Goal: Navigation & Orientation: Find specific page/section

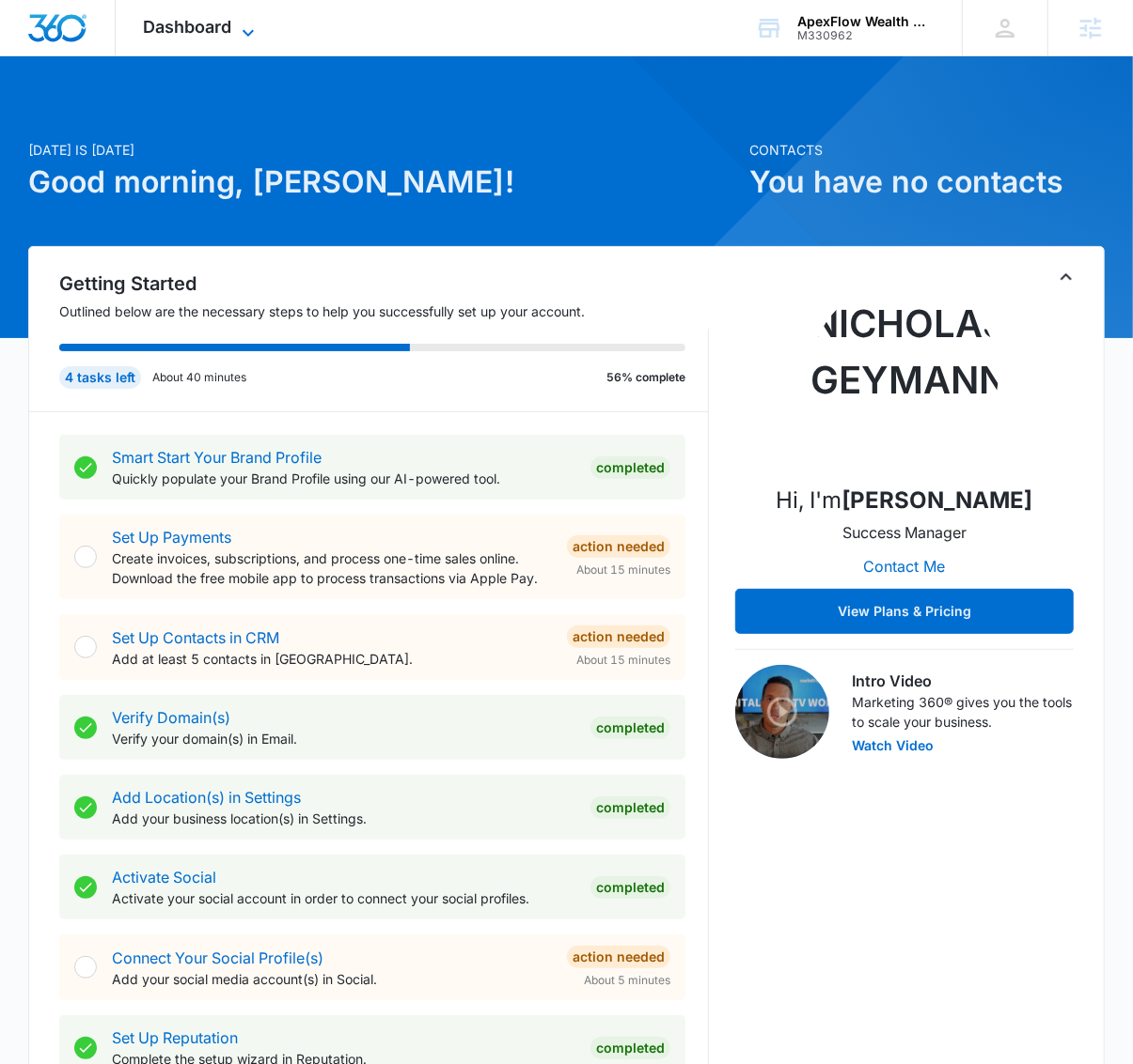
click at [197, 26] on span "Dashboard" at bounding box center [188, 27] width 89 height 19
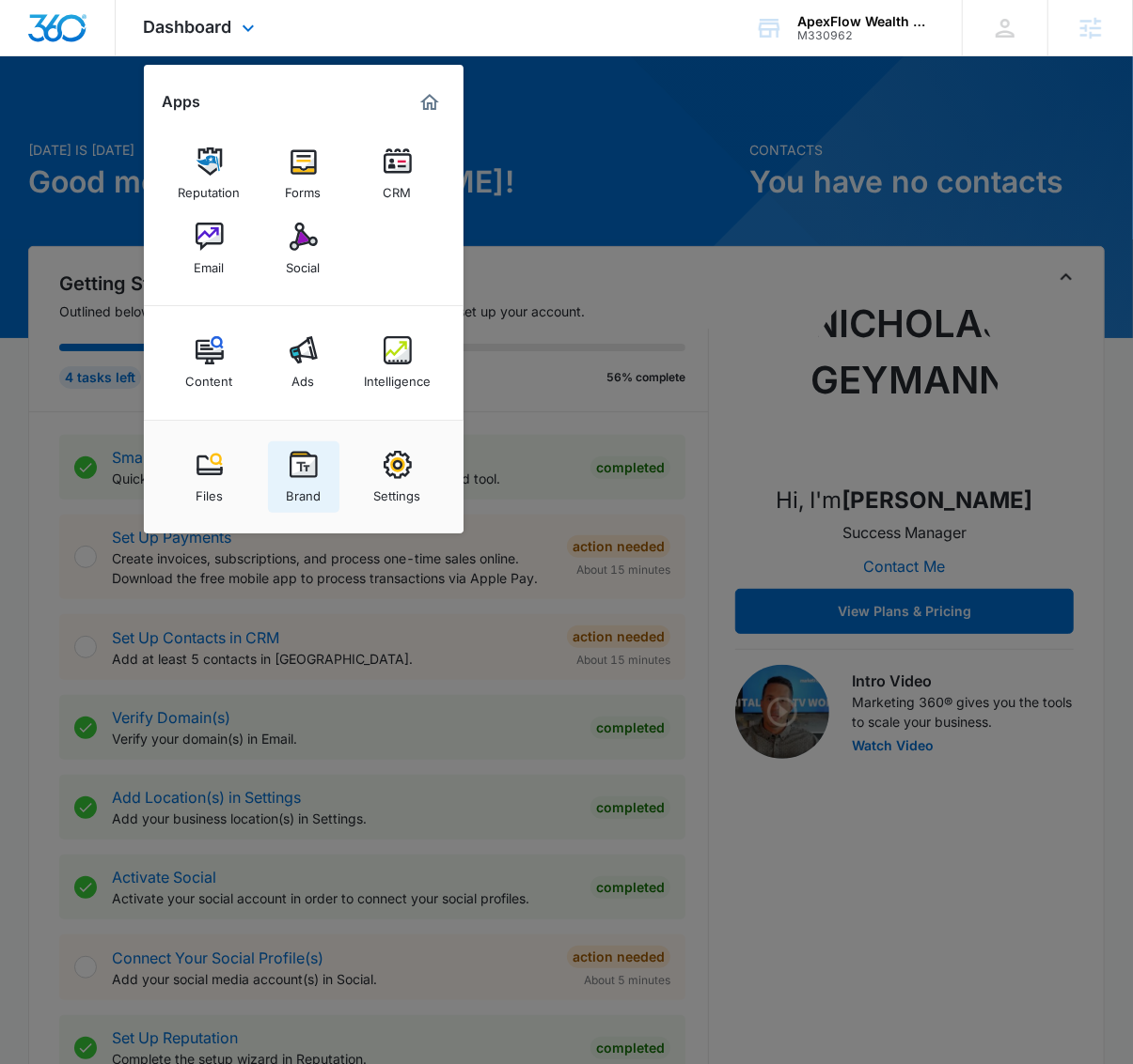
click at [305, 490] on div "Brand" at bounding box center [303, 491] width 35 height 24
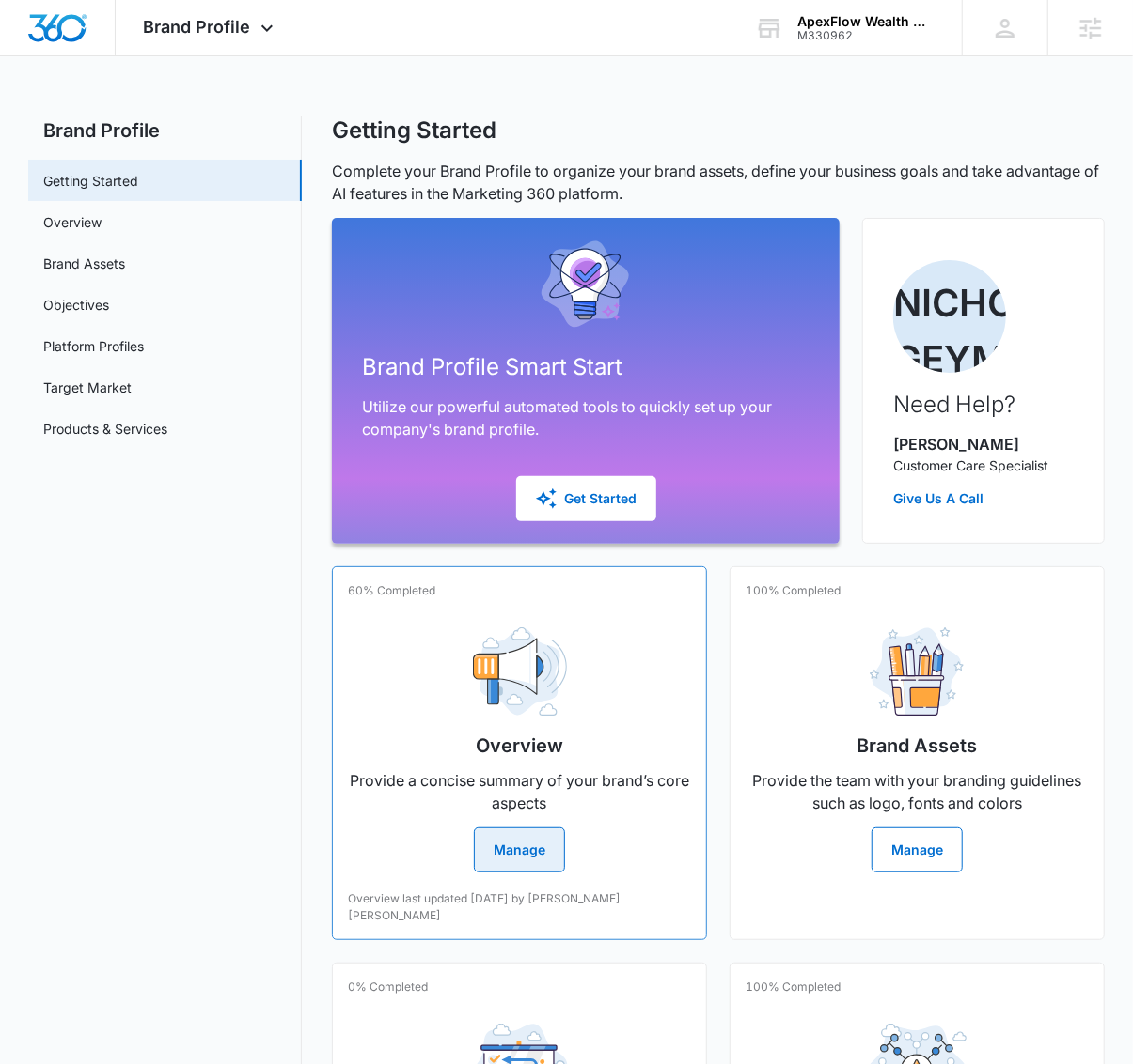
click at [540, 686] on img at bounding box center [519, 672] width 94 height 90
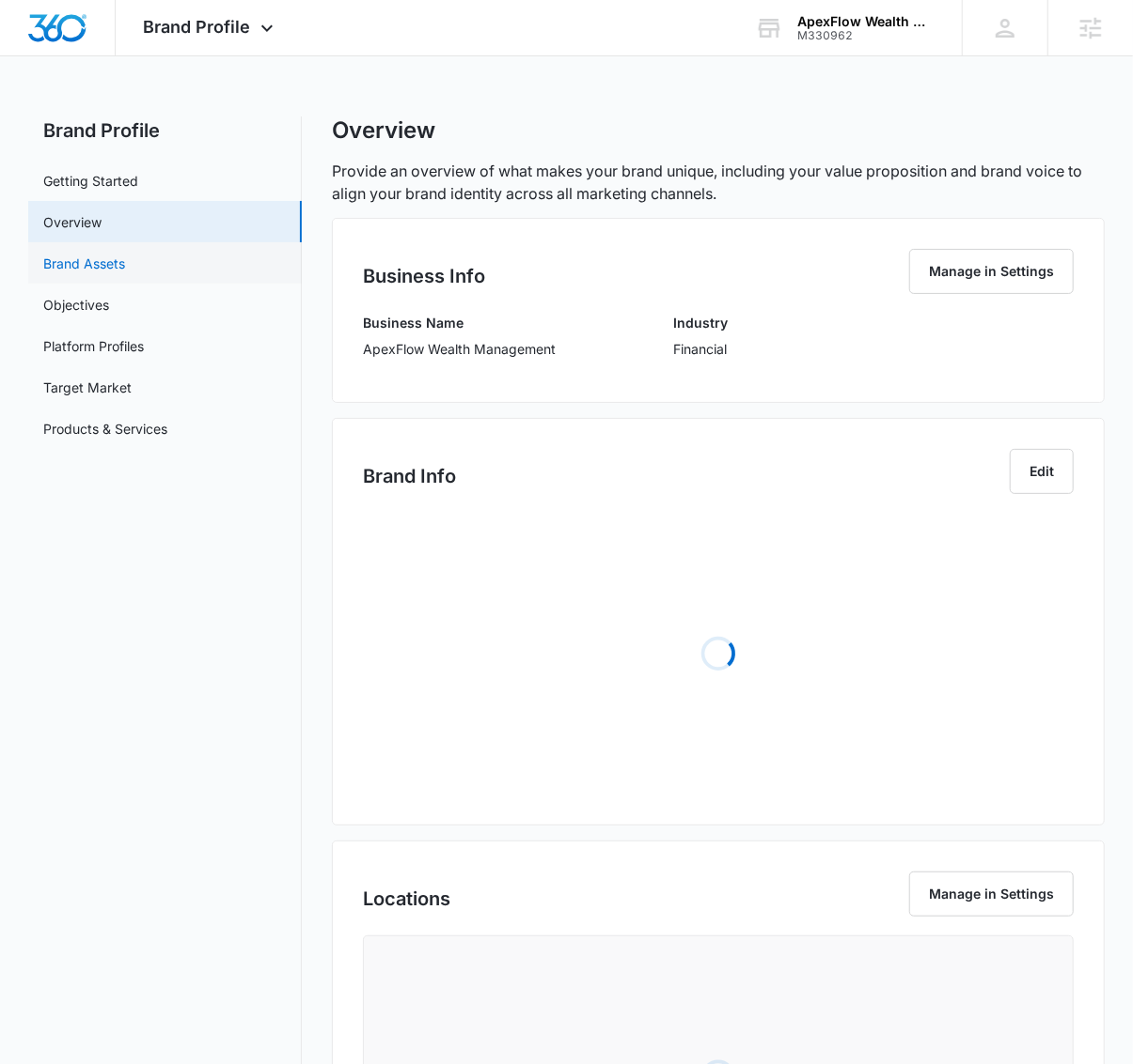
click at [125, 258] on link "Brand Assets" at bounding box center [84, 263] width 82 height 19
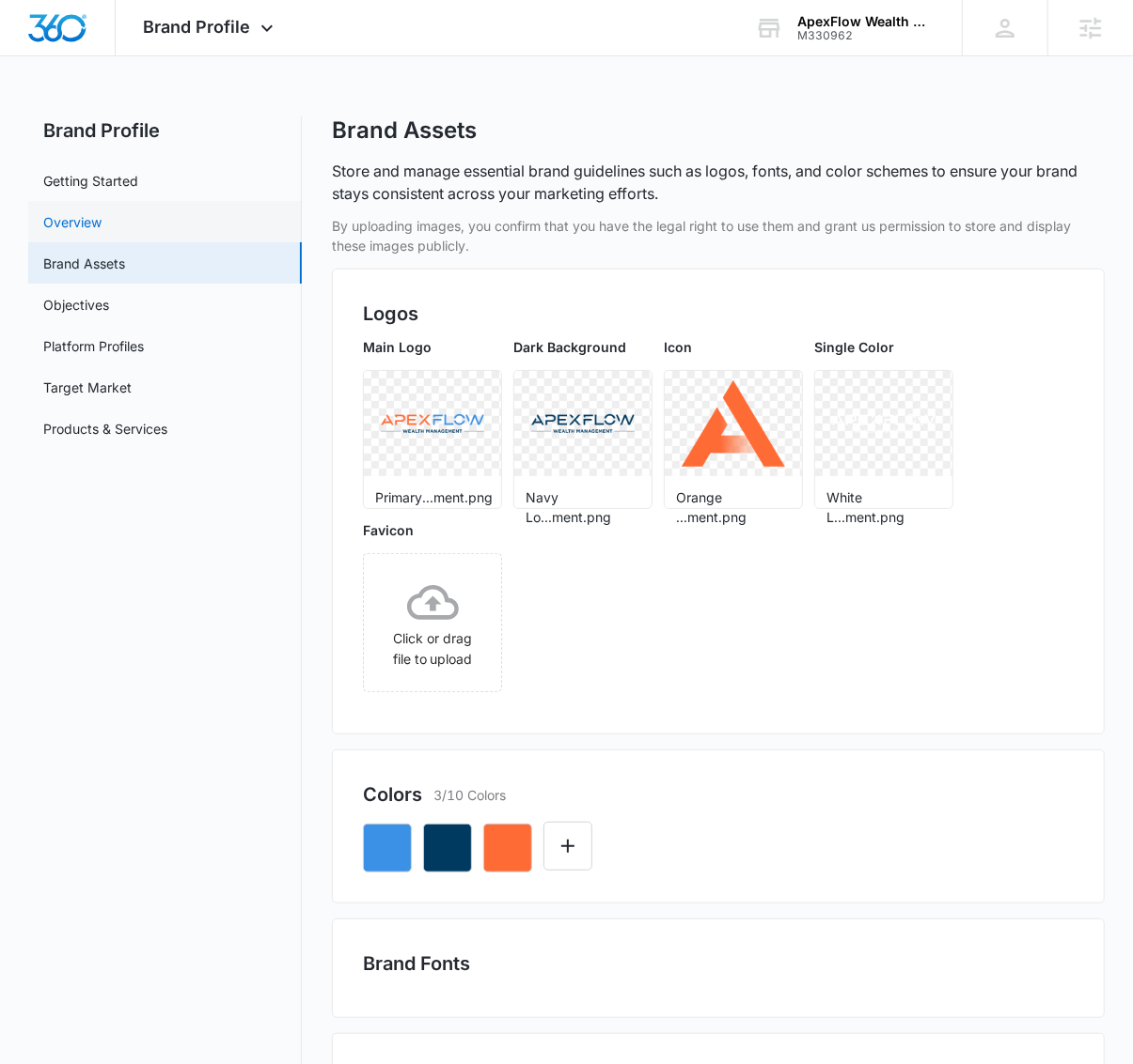
click at [101, 232] on link "Overview" at bounding box center [72, 222] width 58 height 19
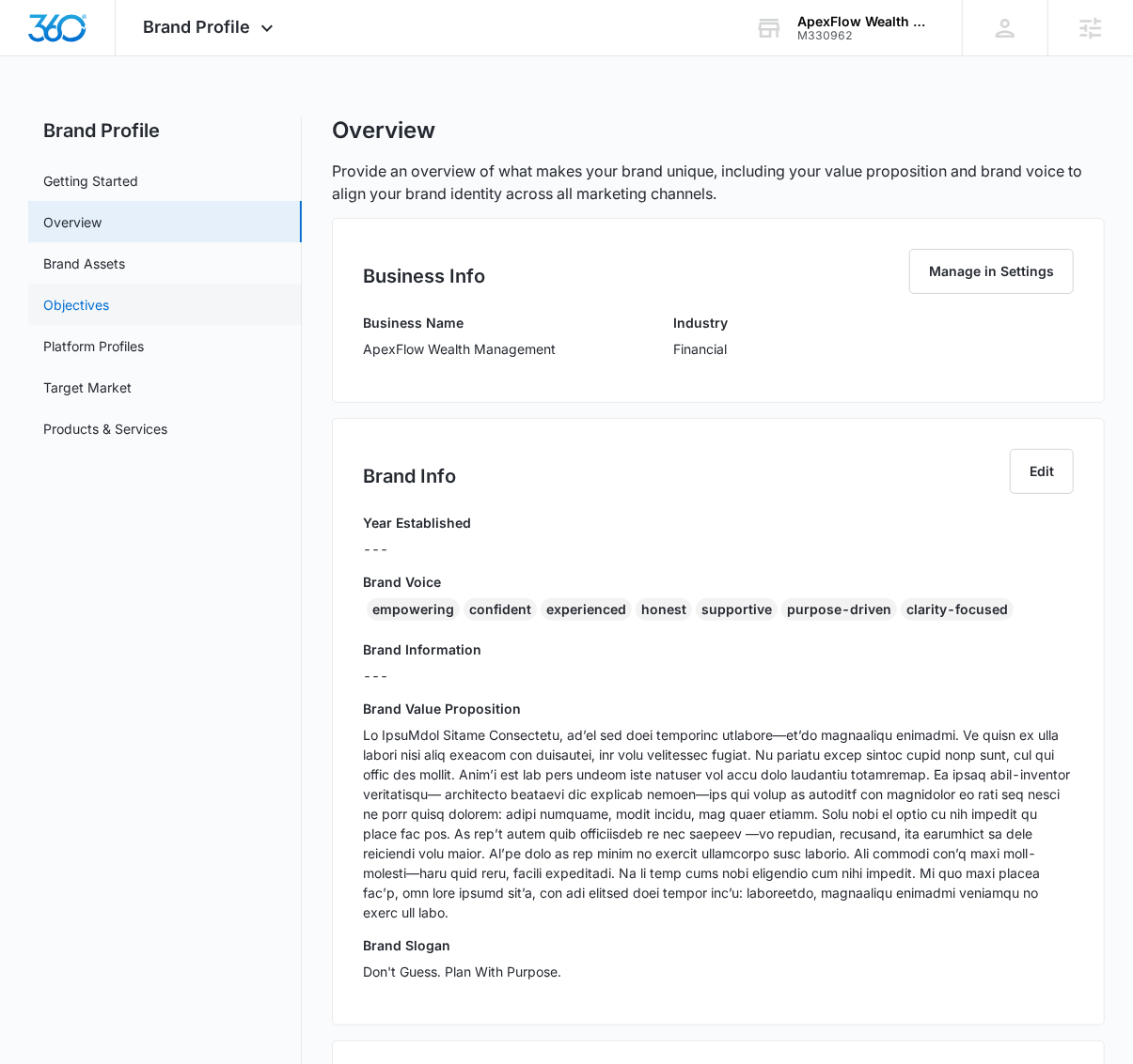
click at [109, 314] on link "Objectives" at bounding box center [76, 305] width 66 height 19
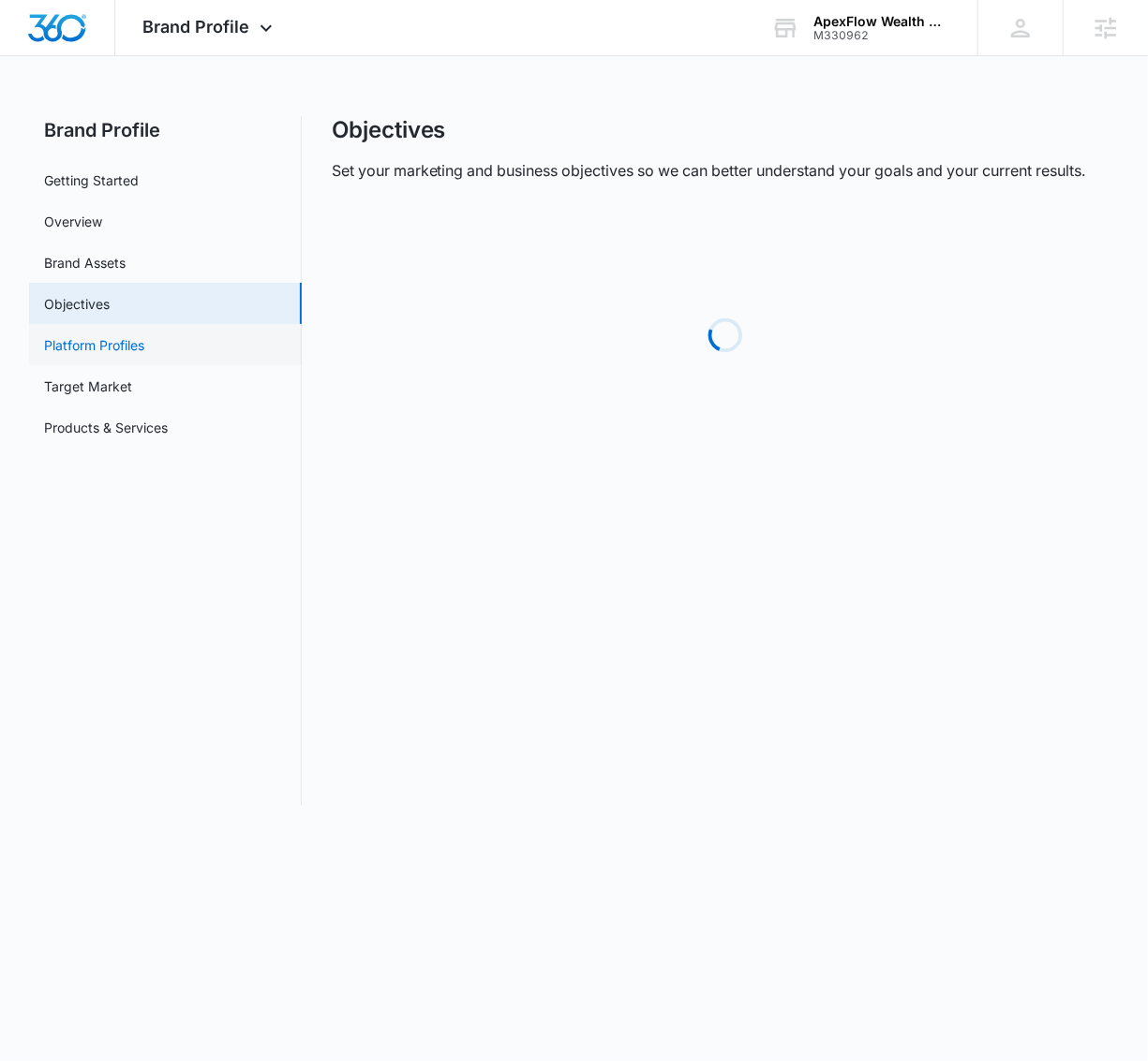
click at [144, 339] on link "Platform Profiles" at bounding box center [94, 345] width 100 height 19
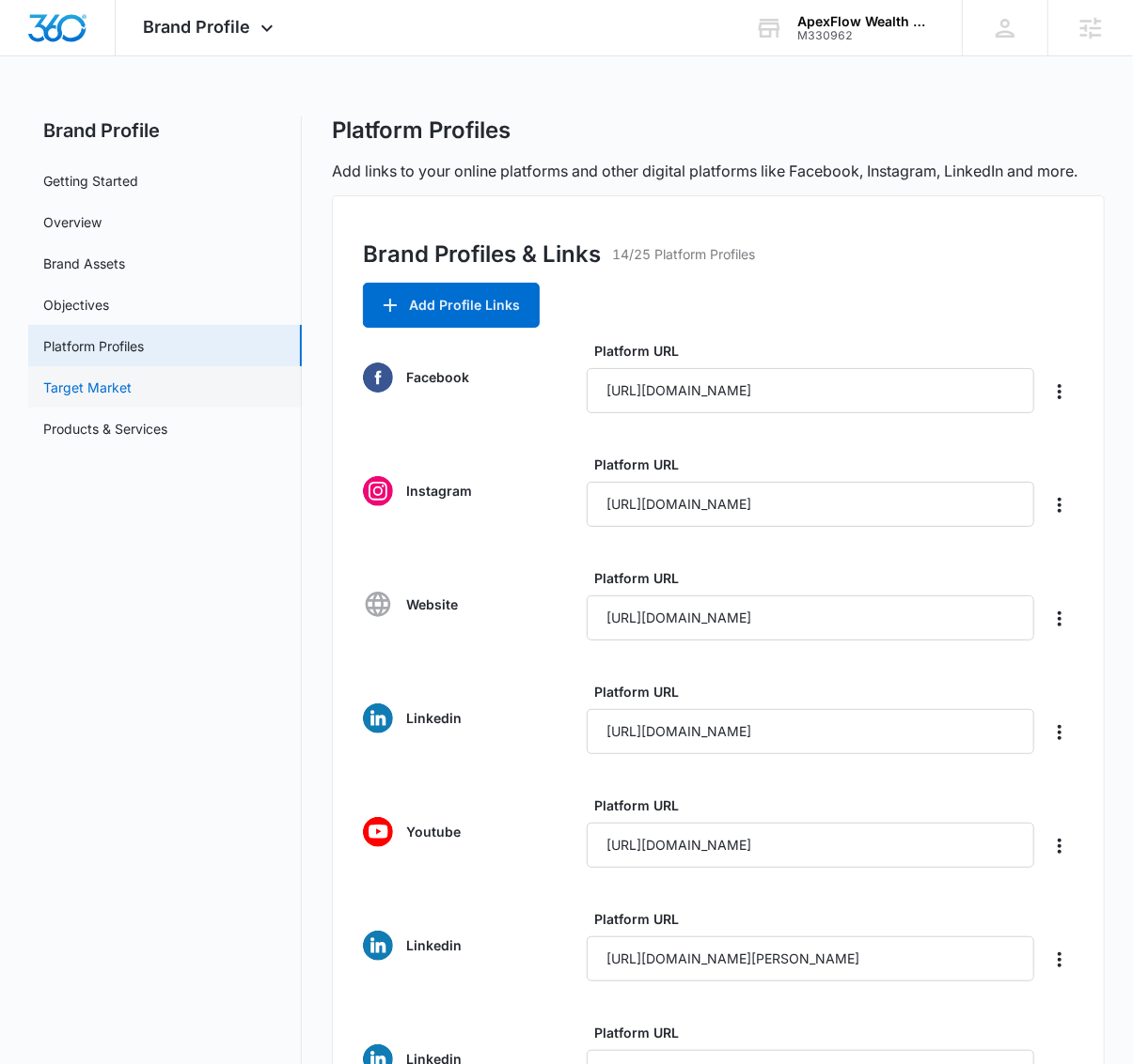
click at [131, 385] on link "Target Market" at bounding box center [88, 388] width 89 height 19
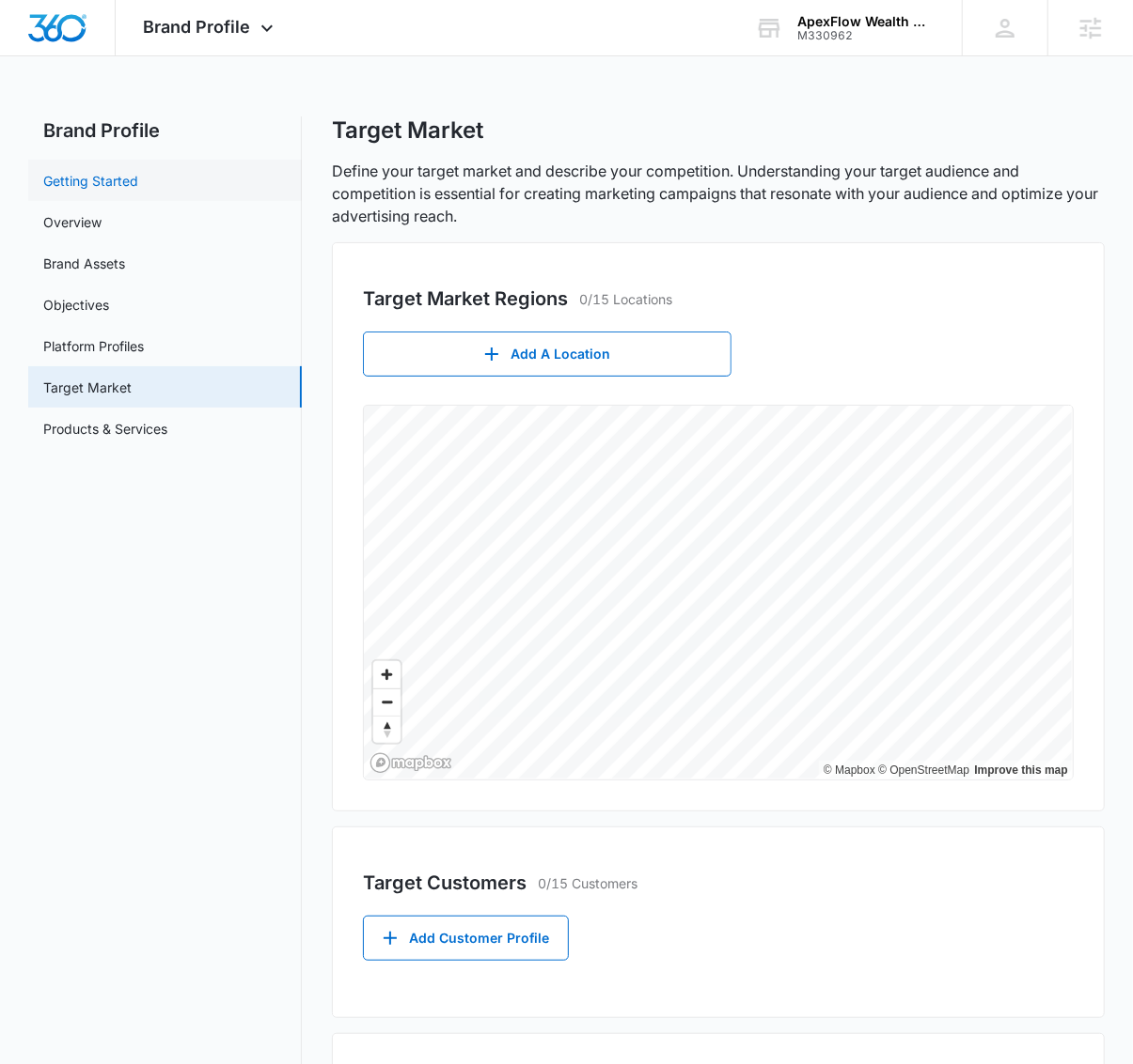
click at [138, 191] on link "Getting Started" at bounding box center [91, 180] width 95 height 19
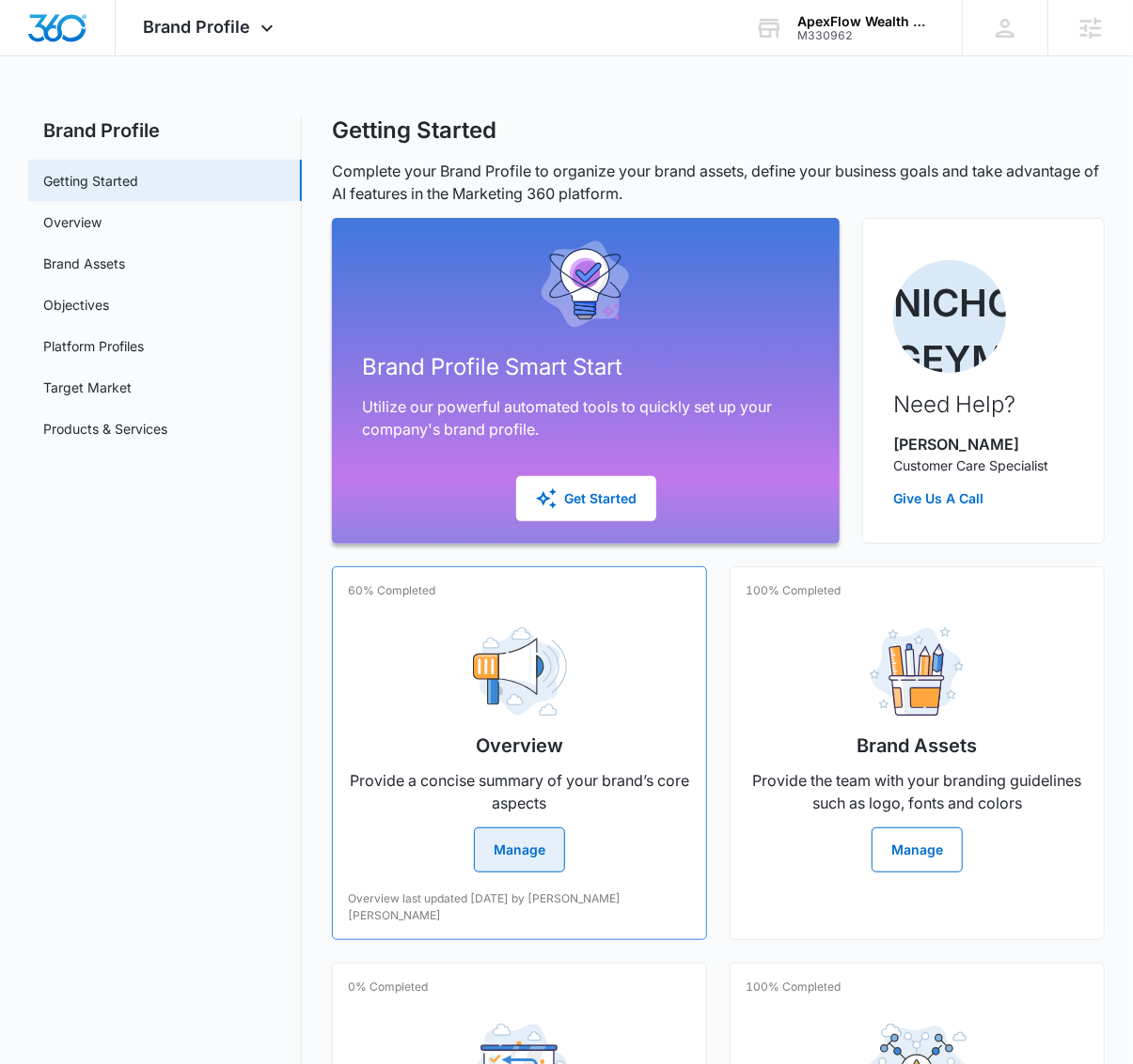
click at [486, 621] on div "Overview Provide a concise summary of your brand’s core aspects Manage" at bounding box center [518, 743] width 343 height 260
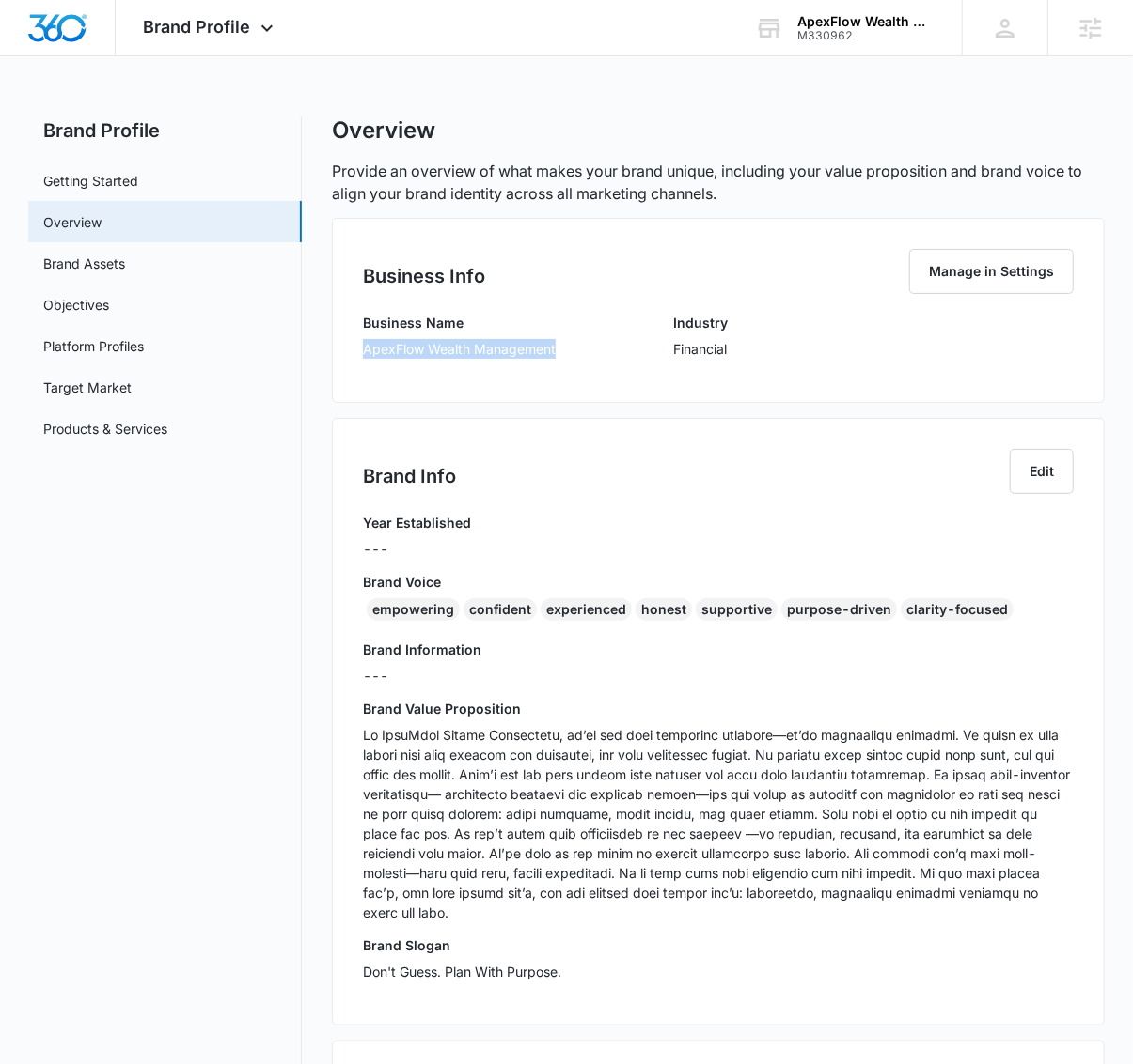
drag, startPoint x: 561, startPoint y: 351, endPoint x: 347, endPoint y: 352, distance: 214.0
click at [347, 352] on div "Business Info Manage in Settings Business Name ApexFlow Wealth Management Indus…" at bounding box center [718, 311] width 773 height 185
copy p "ApexFlow Wealth Management"
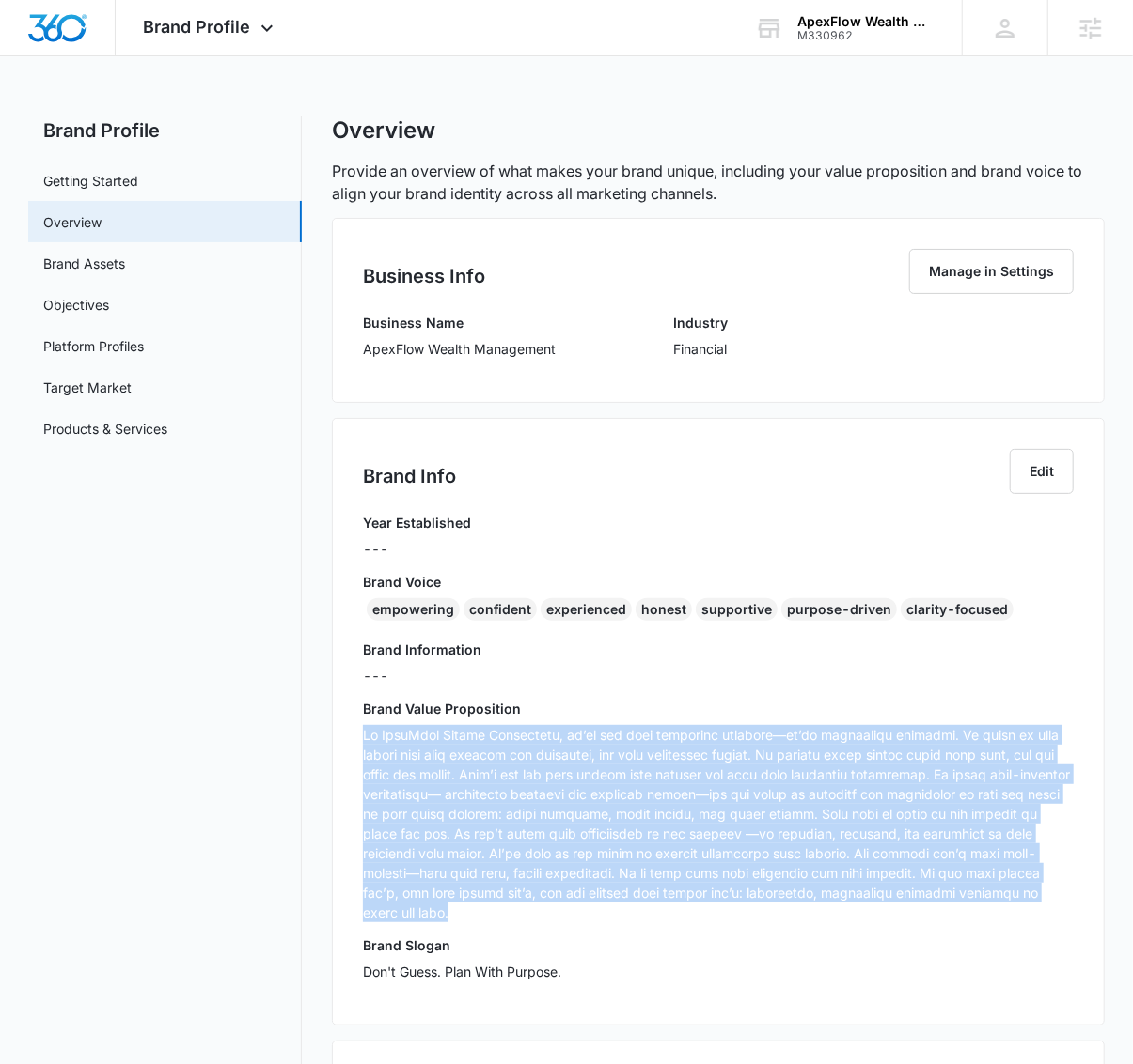
drag, startPoint x: 1072, startPoint y: 904, endPoint x: 338, endPoint y: 737, distance: 752.8
click at [338, 737] on div "Brand Info Edit Year Established --- Brand Voice empowering confident experienc…" at bounding box center [718, 722] width 773 height 608
copy p "Lo IpsuMdol Sitame Consectetu, ad’el sed doei temporinc utlabore—et’do magnaali…"
